Goal: Check status: Check status

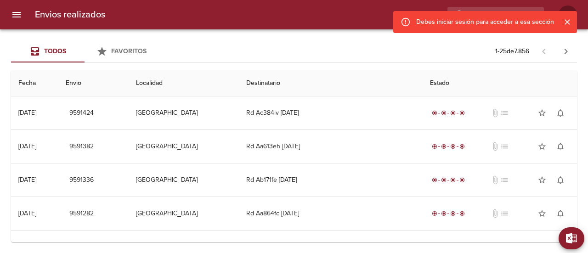
click at [222, 49] on div "Todos Favoritos 1 - 25 de 7.856" at bounding box center [294, 51] width 566 height 22
click at [564, 18] on icon "Cerrar" at bounding box center [567, 21] width 9 height 9
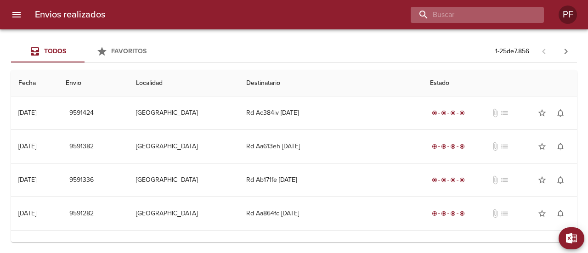
click at [503, 19] on input "buscar" at bounding box center [470, 15] width 118 height 16
paste input "[PERSON_NAME]"
type input "[PERSON_NAME]"
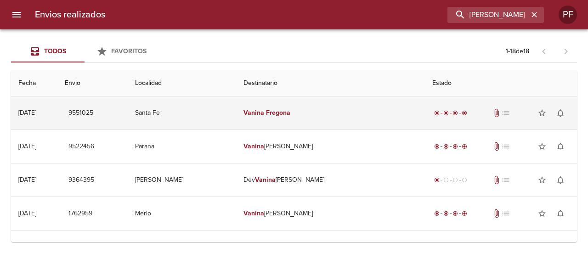
click at [348, 109] on td "[PERSON_NAME]" at bounding box center [330, 113] width 189 height 33
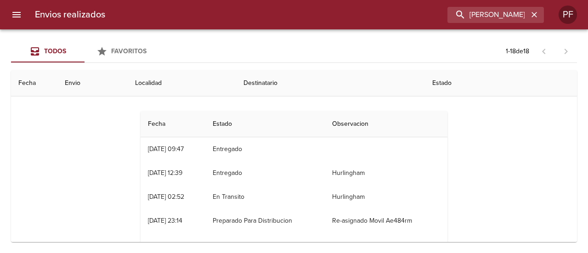
scroll to position [46, 0]
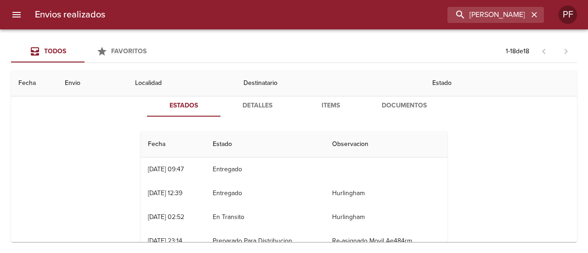
click at [260, 108] on span "Detalles" at bounding box center [257, 105] width 63 height 11
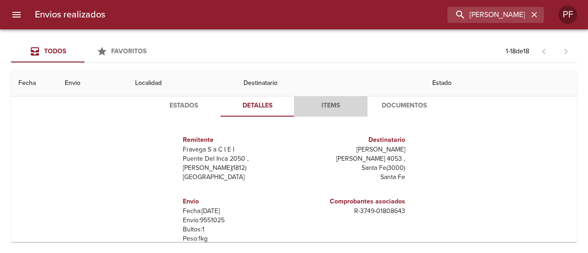
click at [328, 105] on span "Items" at bounding box center [331, 105] width 63 height 11
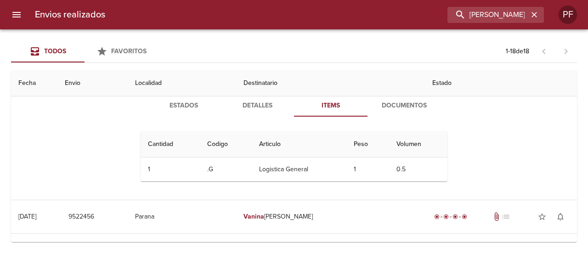
click at [412, 106] on span "Documentos" at bounding box center [404, 105] width 63 height 11
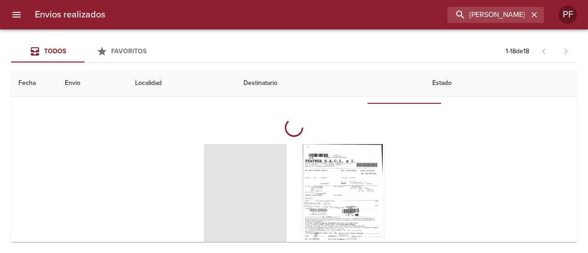
scroll to position [92, 0]
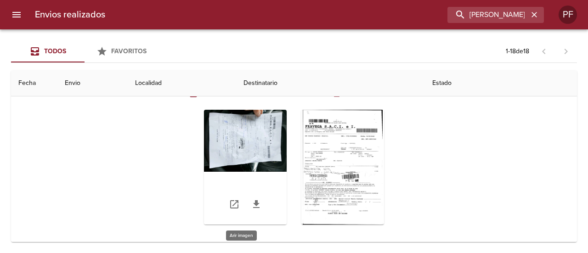
click at [259, 145] on div "Tabla de envíos del cliente" at bounding box center [245, 167] width 83 height 115
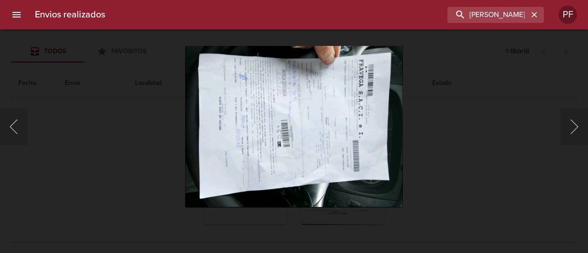
click at [471, 155] on div "Lightbox" at bounding box center [294, 126] width 588 height 253
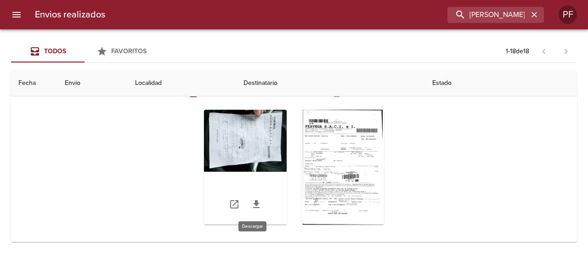
click at [251, 206] on icon "Tabla de envíos del cliente" at bounding box center [256, 204] width 11 height 11
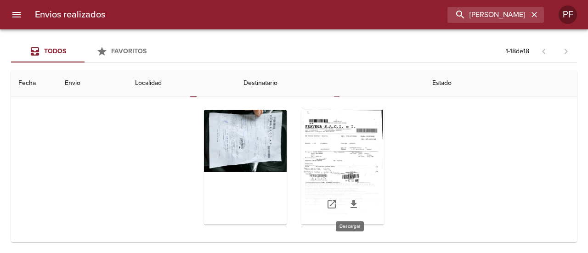
click at [344, 203] on link "Tabla de envíos del cliente" at bounding box center [354, 205] width 22 height 22
